Goal: Use online tool/utility: Utilize a website feature to perform a specific function

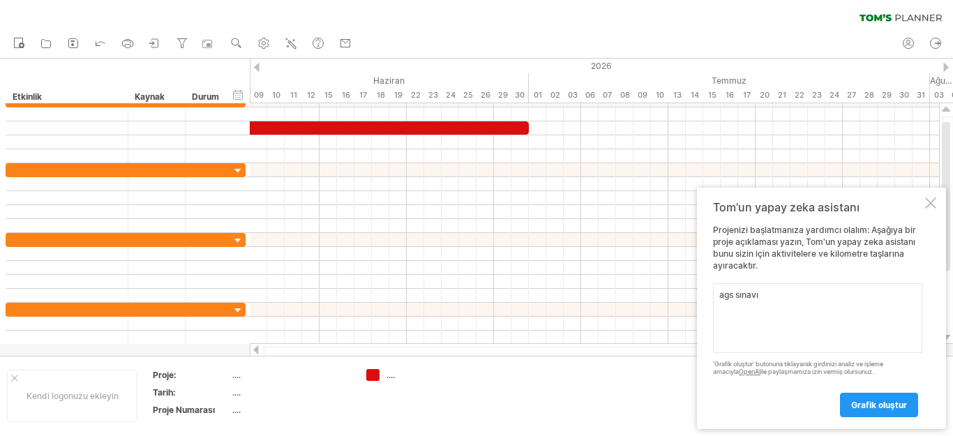
type textarea "ags sınavı"
click at [885, 408] on font "grafik oluştur" at bounding box center [880, 405] width 56 height 10
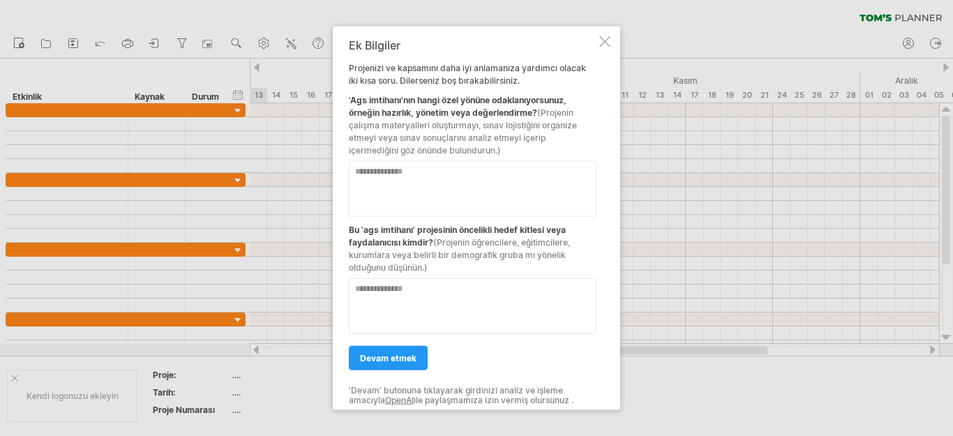
click at [413, 184] on textarea at bounding box center [473, 189] width 248 height 56
click at [482, 292] on textarea at bounding box center [473, 306] width 248 height 56
type textarea "*******"
click at [466, 172] on textarea at bounding box center [473, 189] width 248 height 56
type textarea "*******"
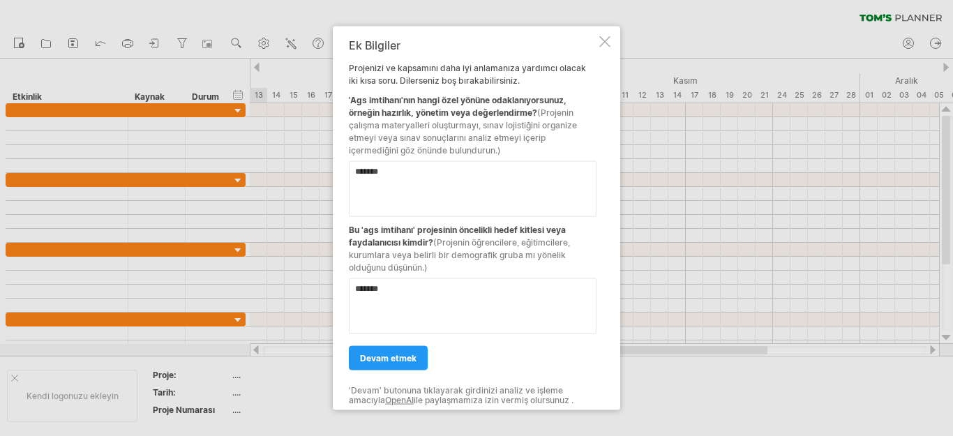
click at [410, 359] on font "devam etmek" at bounding box center [388, 357] width 57 height 10
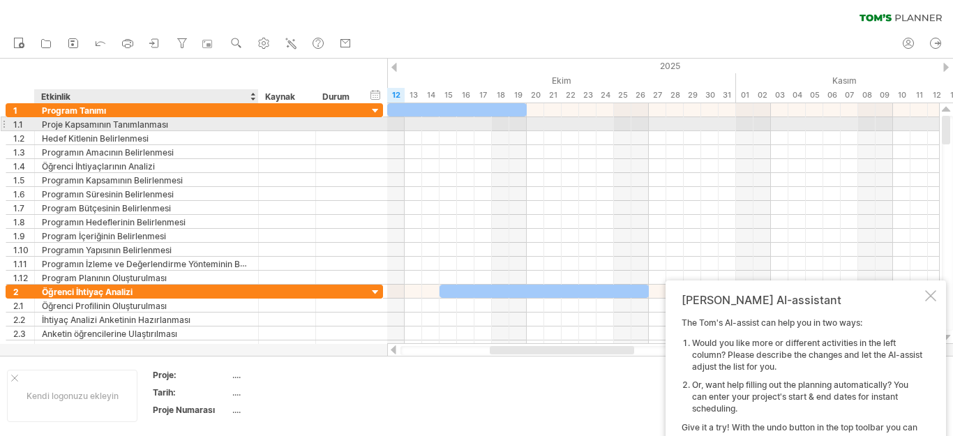
click at [202, 126] on div "Proje Kapsamının Tanımlanması" at bounding box center [146, 123] width 209 height 13
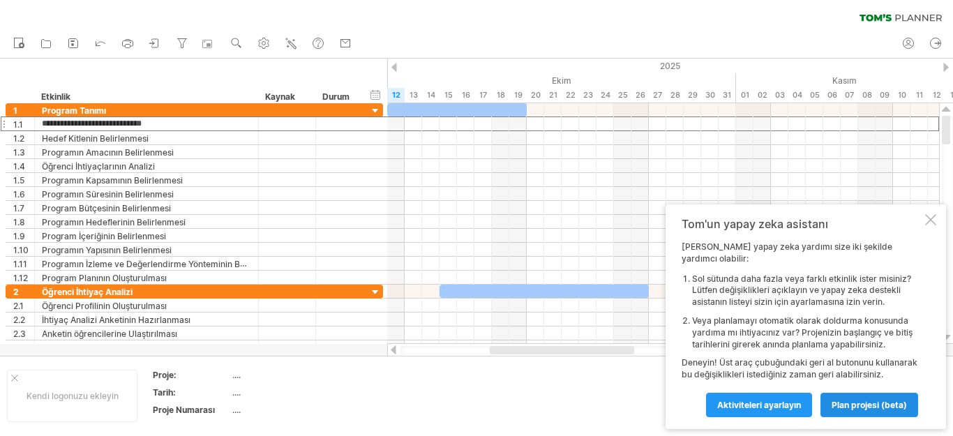
click at [889, 405] on font "plan projesi (beta)" at bounding box center [869, 405] width 75 height 10
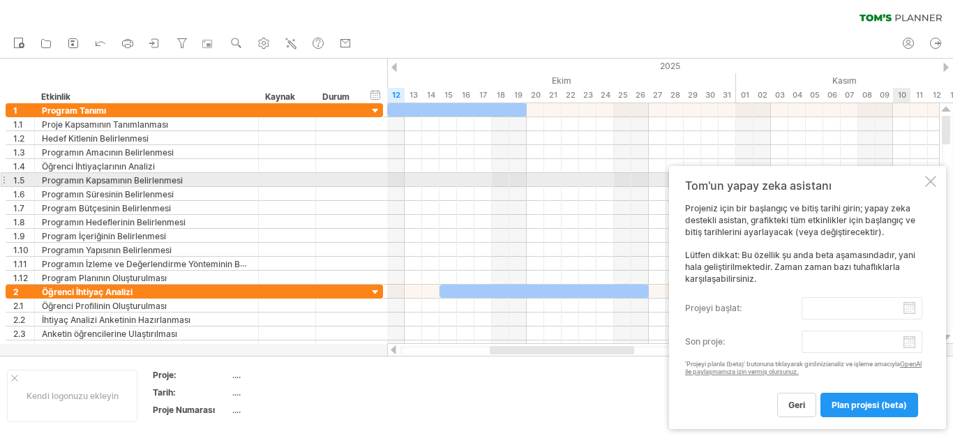
click at [935, 184] on div at bounding box center [931, 181] width 11 height 11
